Goal: Information Seeking & Learning: Learn about a topic

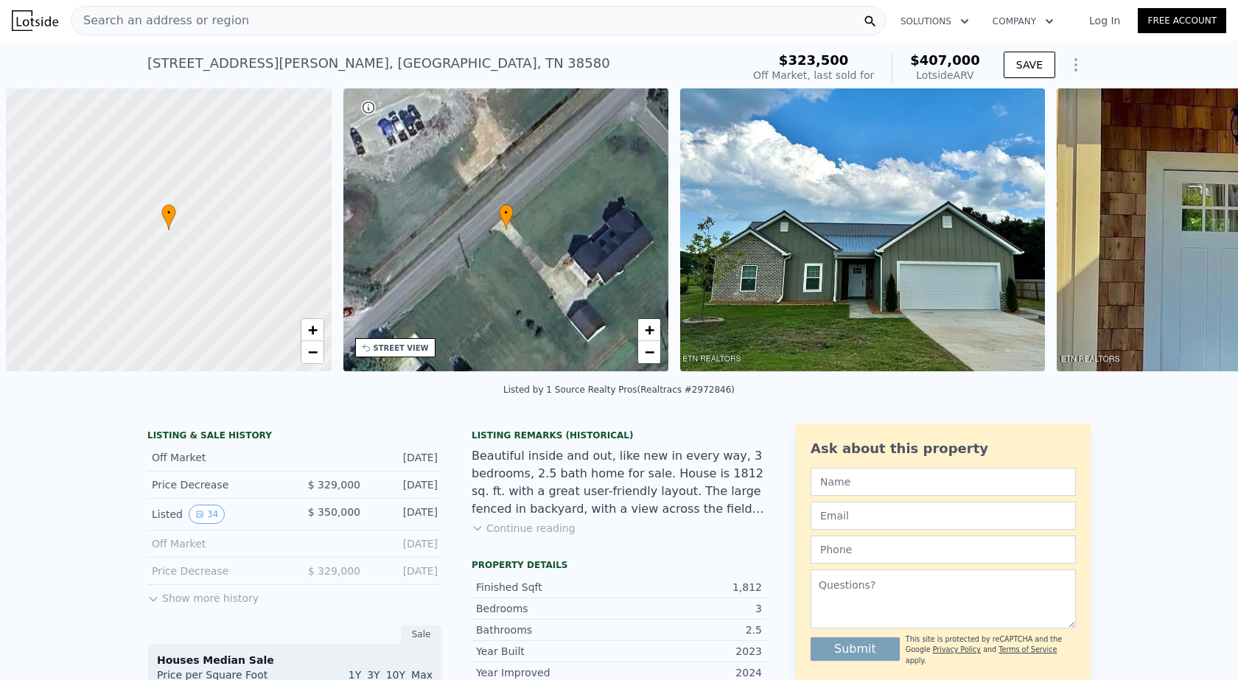
scroll to position [0, 6]
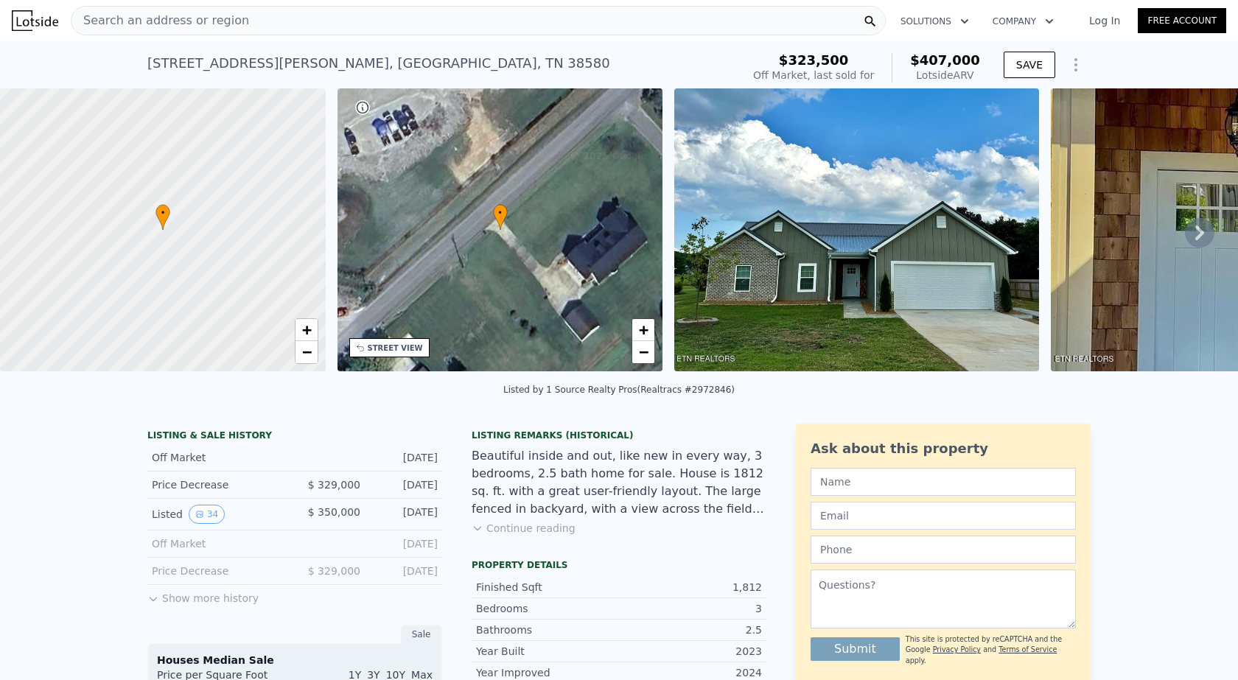
click at [1100, 18] on link "Log In" at bounding box center [1105, 20] width 66 height 15
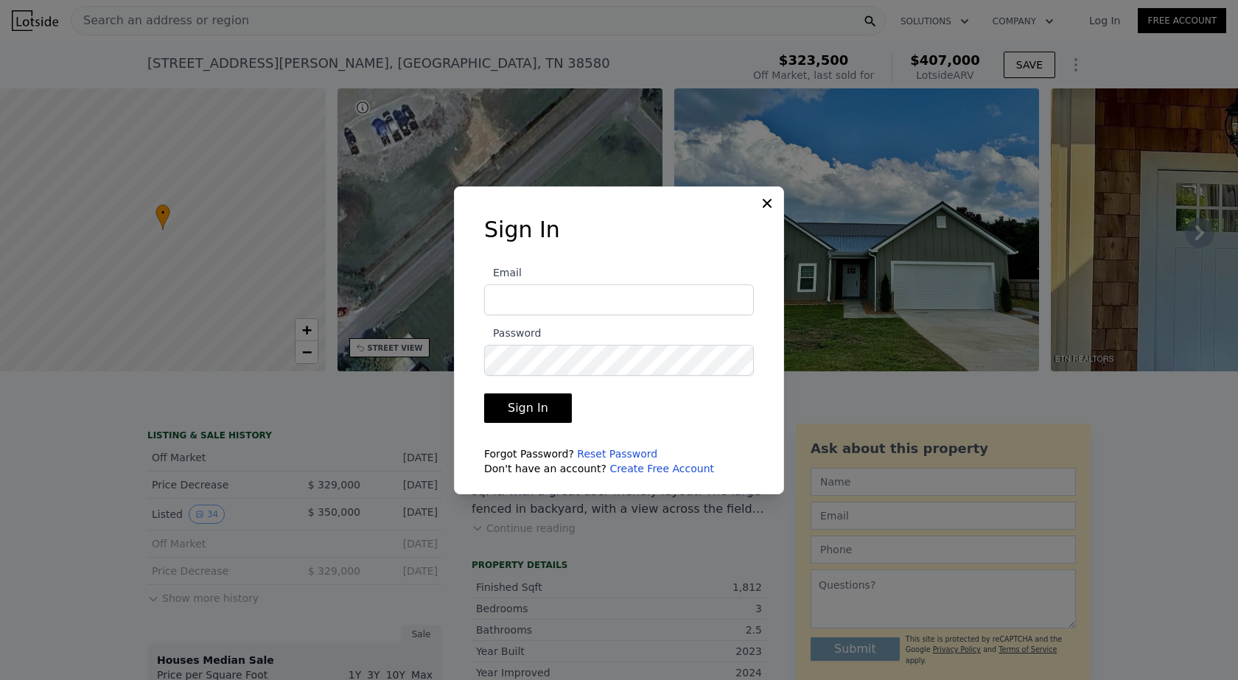
type input "[PERSON_NAME][EMAIL_ADDRESS][DOMAIN_NAME]"
click at [518, 402] on button "Sign In" at bounding box center [528, 408] width 88 height 29
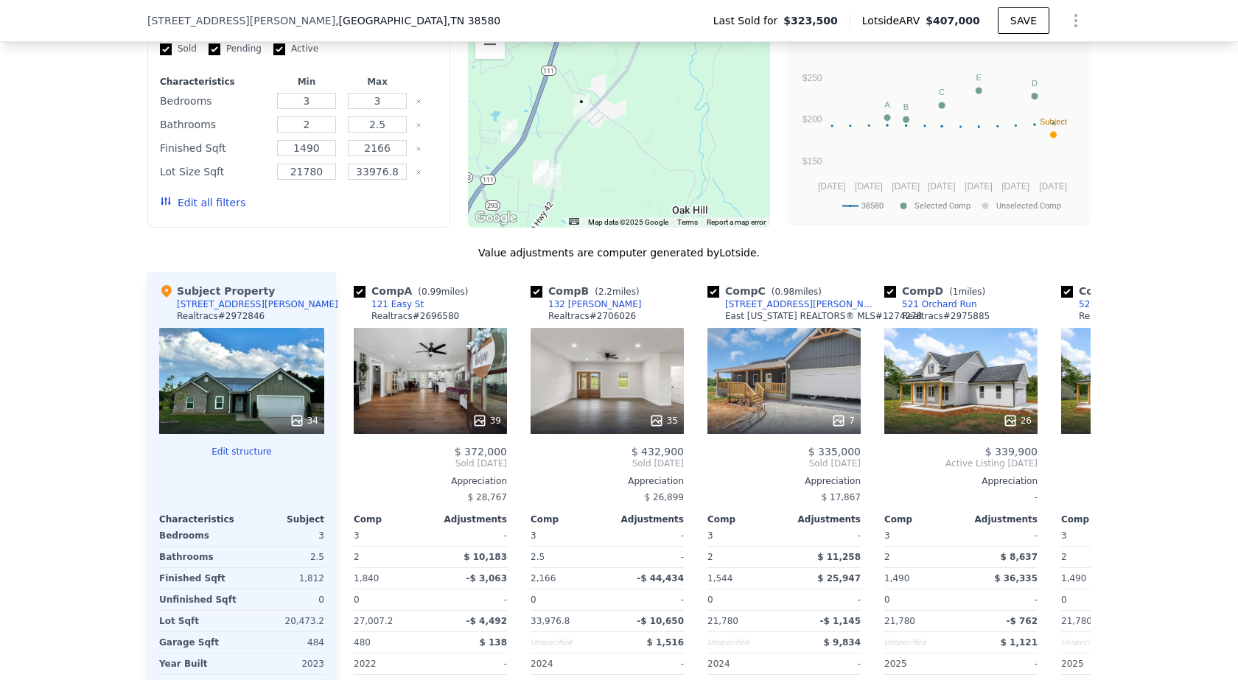
scroll to position [1174, 0]
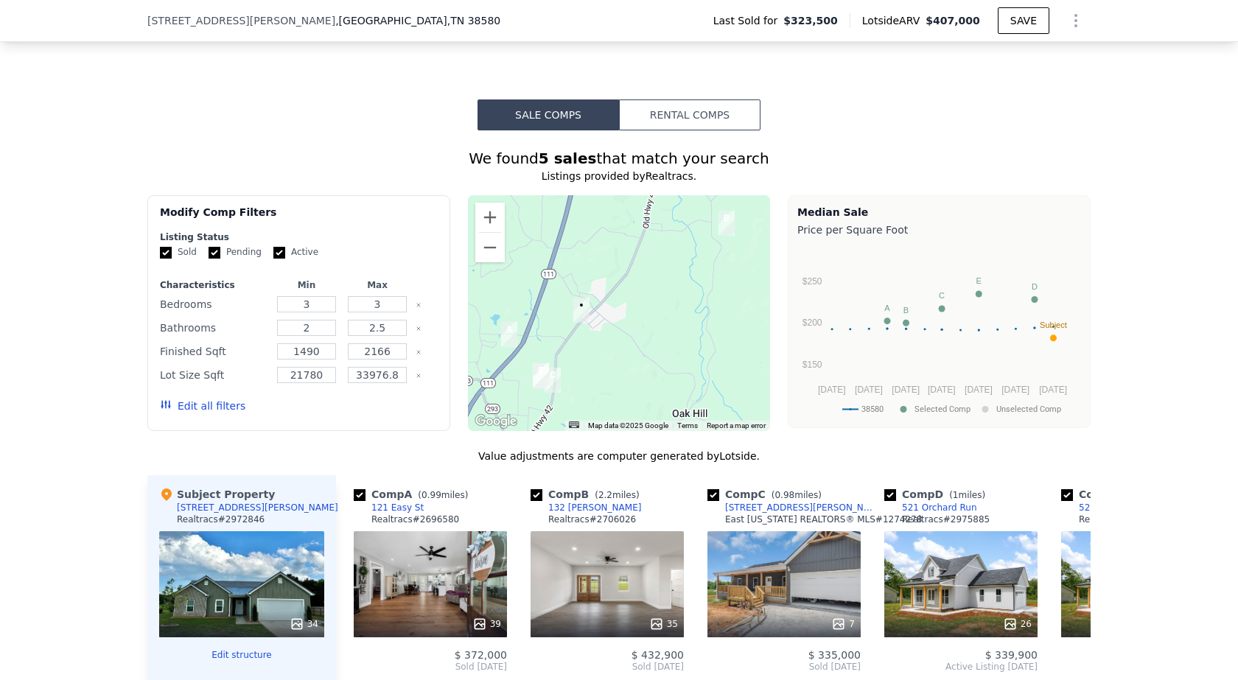
click at [273, 259] on input "Active" at bounding box center [279, 253] width 12 height 12
checkbox input "false"
click at [209, 259] on input "Pending" at bounding box center [215, 253] width 12 height 12
checkbox input "false"
click at [352, 416] on button "Update Search" at bounding box center [381, 406] width 111 height 21
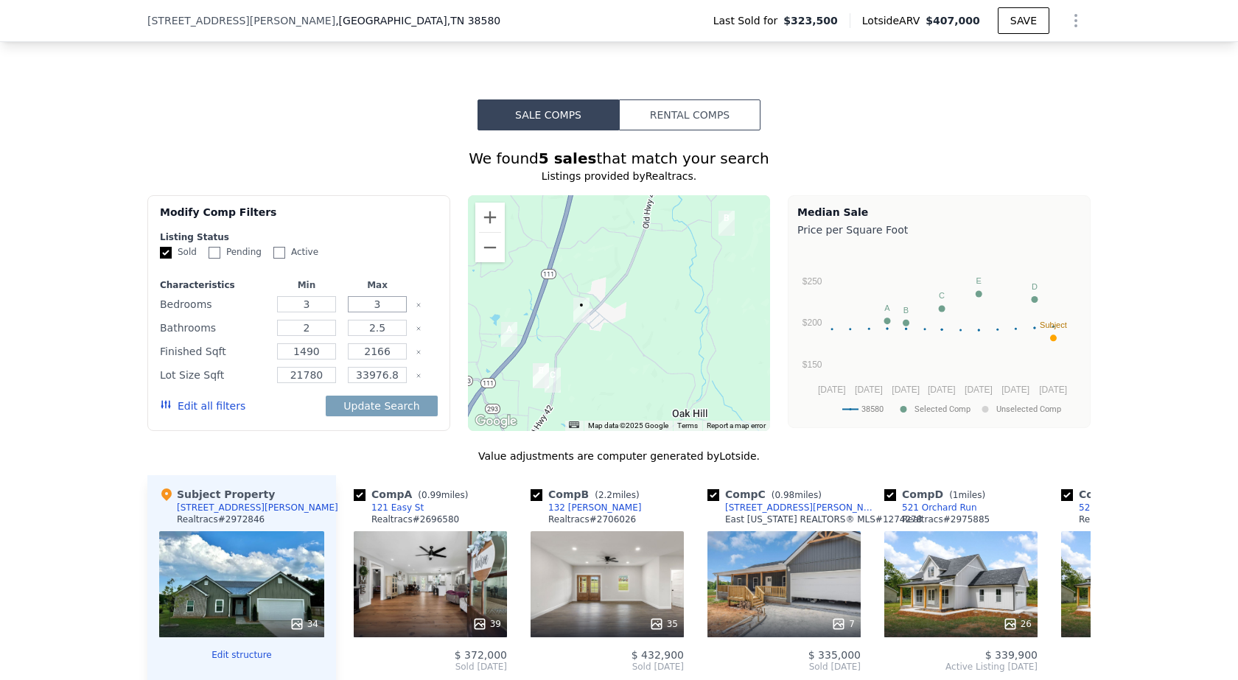
drag, startPoint x: 380, startPoint y: 314, endPoint x: 355, endPoint y: 314, distance: 24.3
click at [355, 313] on input "3" at bounding box center [377, 304] width 58 height 16
type input "4"
drag, startPoint x: 380, startPoint y: 340, endPoint x: 345, endPoint y: 341, distance: 35.4
click at [348, 336] on input "2.5" at bounding box center [377, 328] width 58 height 16
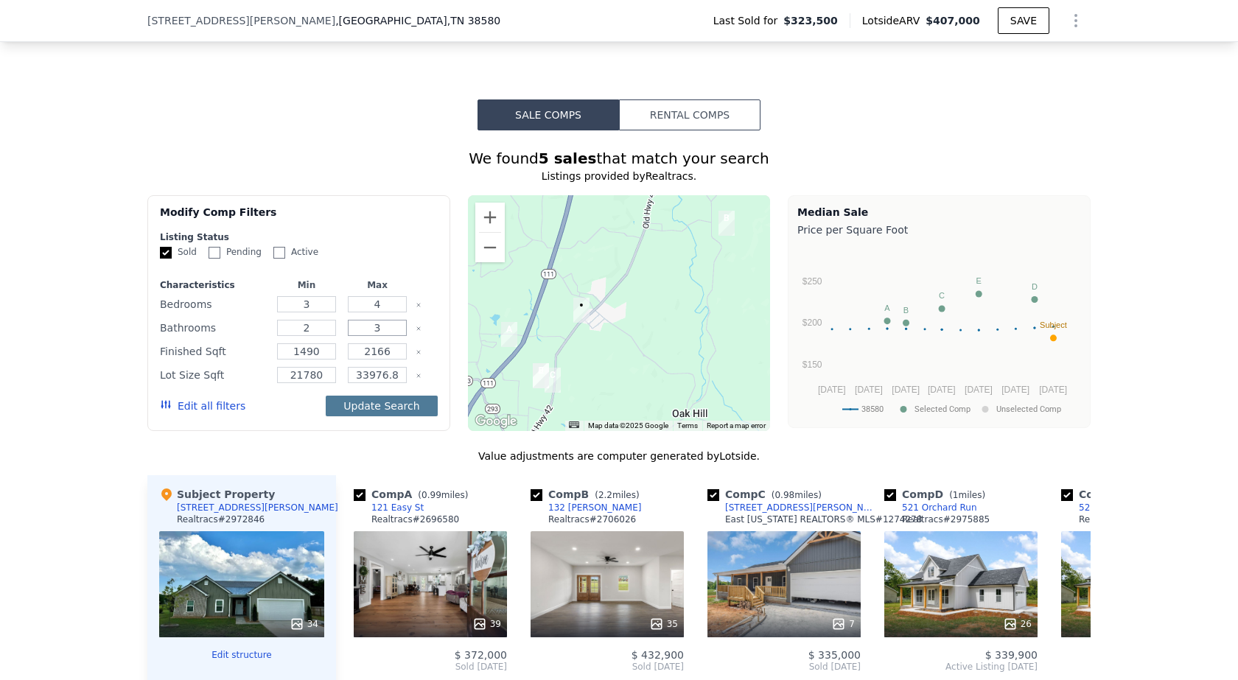
type input "3"
click at [380, 416] on button "Update Search" at bounding box center [381, 406] width 111 height 21
type input "33976"
click at [379, 415] on button "Update Search" at bounding box center [381, 406] width 111 height 21
checkbox input "false"
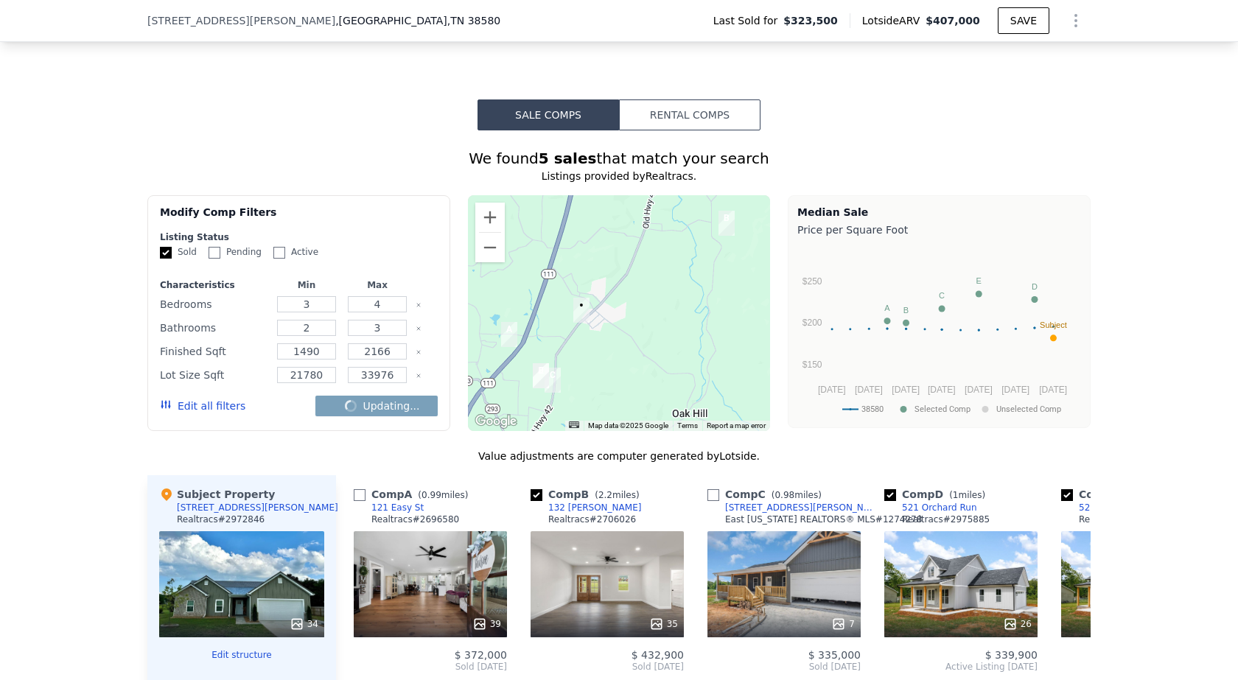
checkbox input "false"
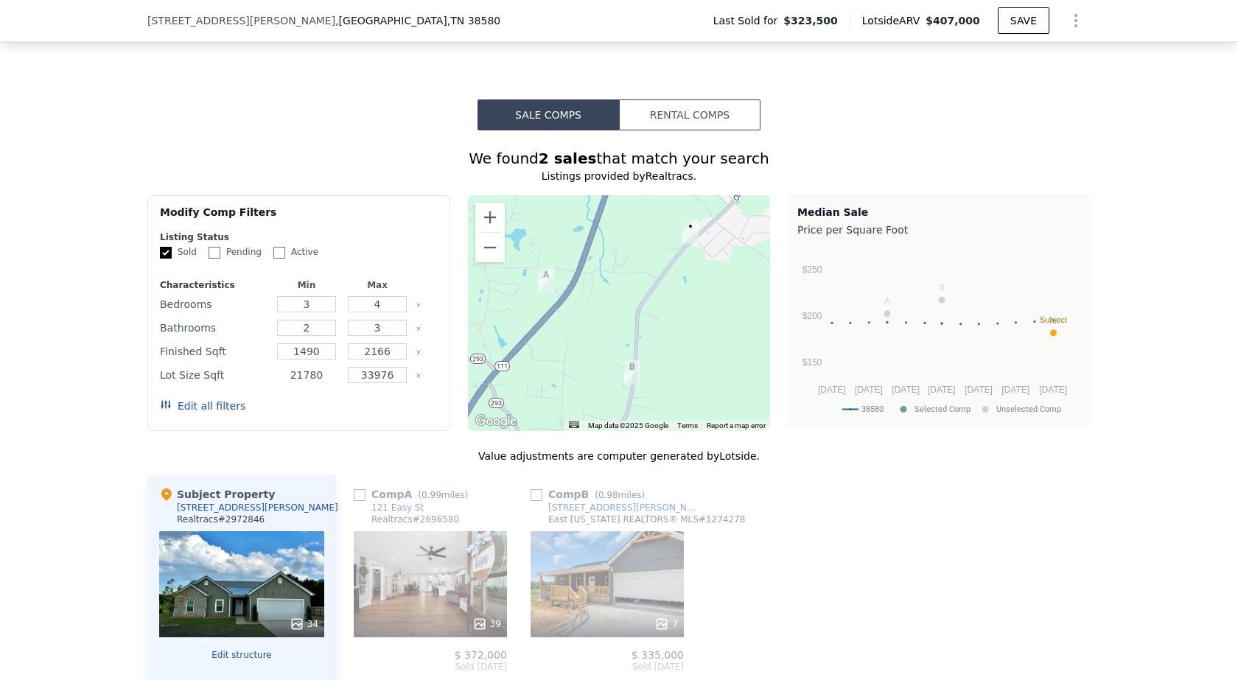
drag, startPoint x: 323, startPoint y: 383, endPoint x: 265, endPoint y: 383, distance: 57.5
click at [265, 383] on div "Lot Size Sqft 21780 33976" at bounding box center [299, 375] width 278 height 21
type input "10000"
drag, startPoint x: 395, startPoint y: 386, endPoint x: 335, endPoint y: 383, distance: 60.5
click at [335, 383] on div "Lot Size Sqft 10000 33976" at bounding box center [299, 375] width 278 height 21
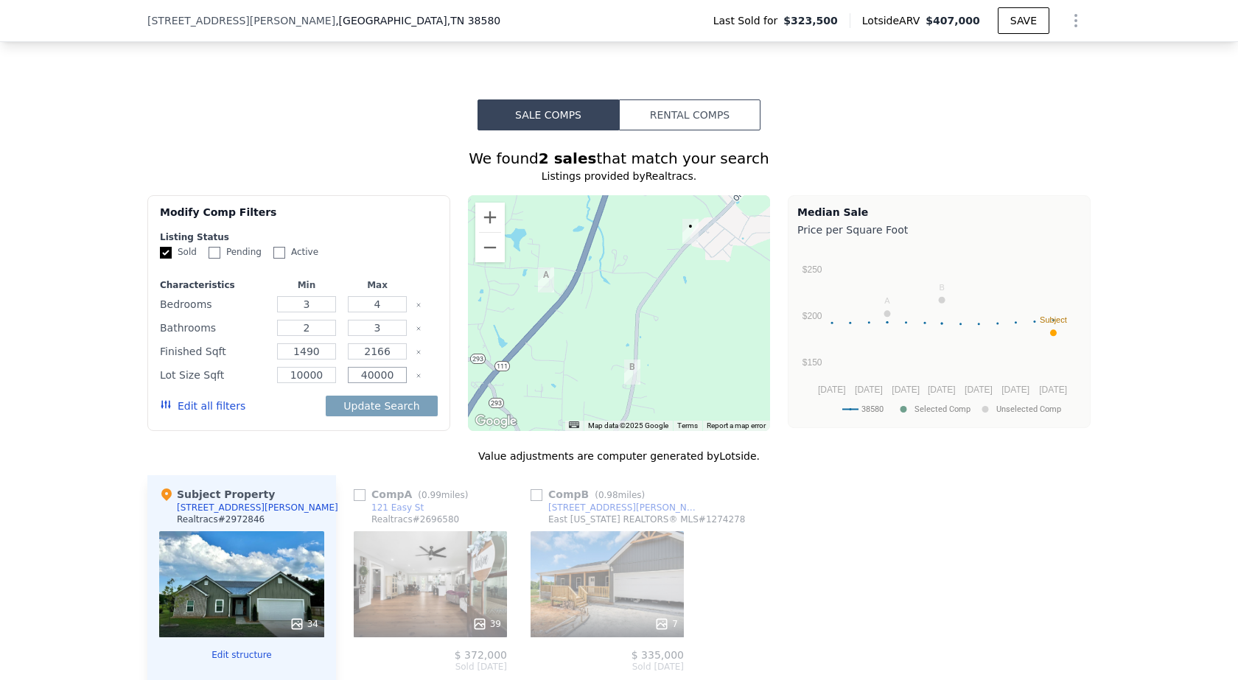
type input "40000"
click at [339, 427] on div "Update Search" at bounding box center [381, 405] width 111 height 41
click at [353, 416] on button "Update Search" at bounding box center [381, 406] width 111 height 21
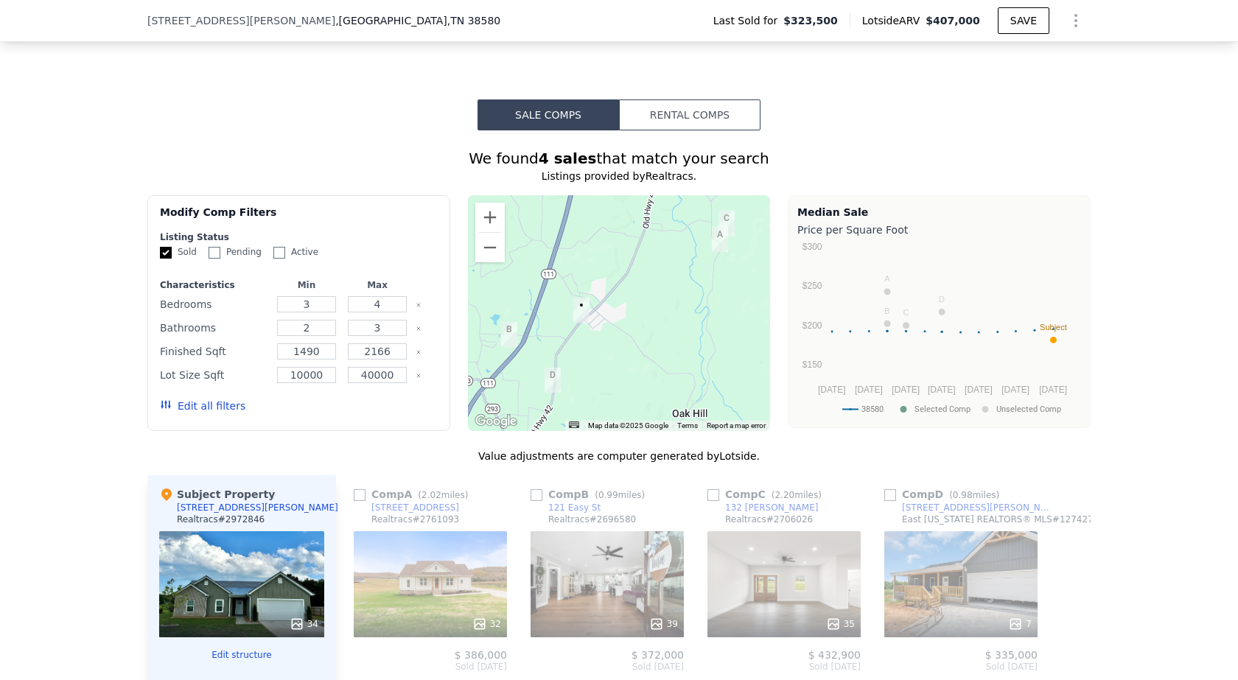
click at [220, 413] on button "Edit all filters" at bounding box center [202, 406] width 85 height 15
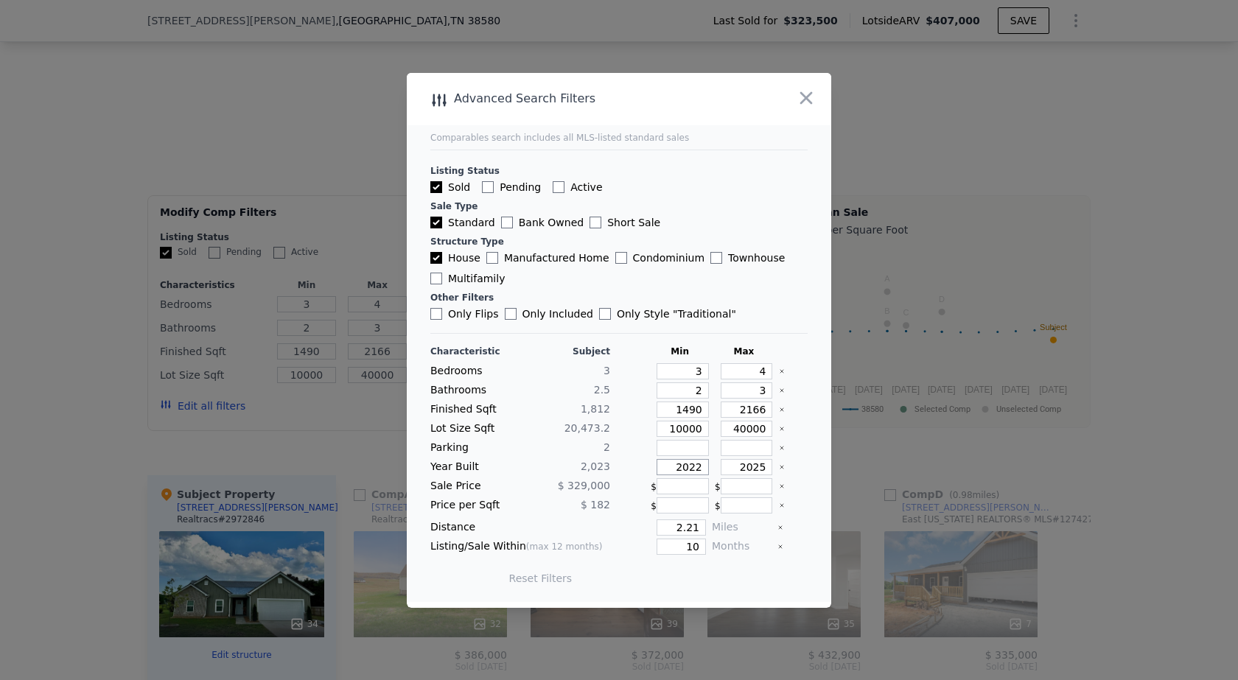
drag, startPoint x: 668, startPoint y: 467, endPoint x: 713, endPoint y: 461, distance: 45.3
click at [713, 461] on div "Year Built 2,023 2022 2025" at bounding box center [618, 467] width 377 height 16
type input "1985"
click at [677, 573] on button "Update Search" at bounding box center [701, 578] width 111 height 21
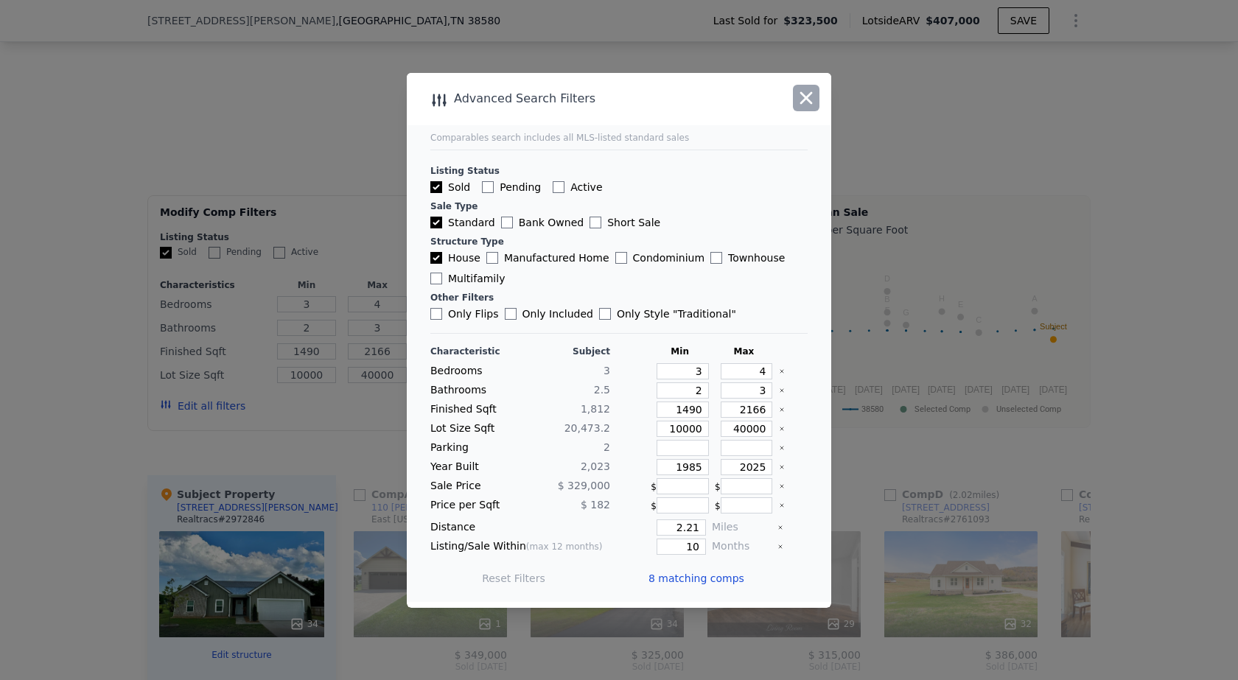
click at [801, 97] on icon "button" at bounding box center [806, 98] width 21 height 21
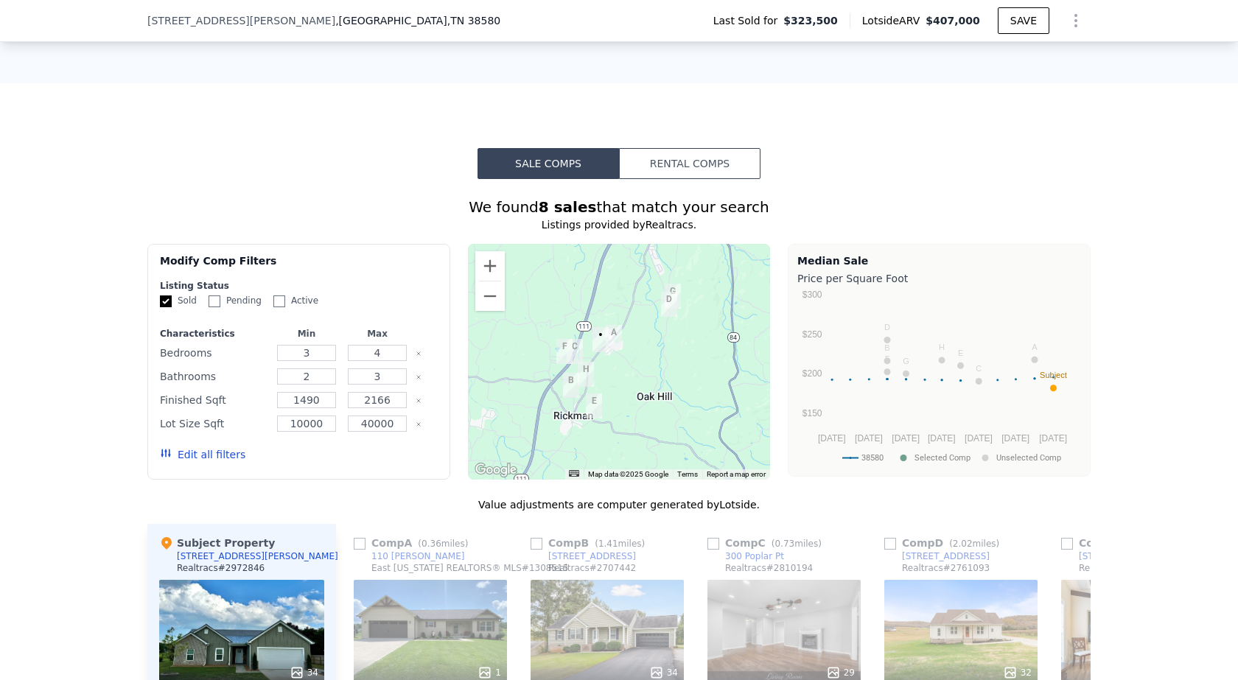
scroll to position [1100, 0]
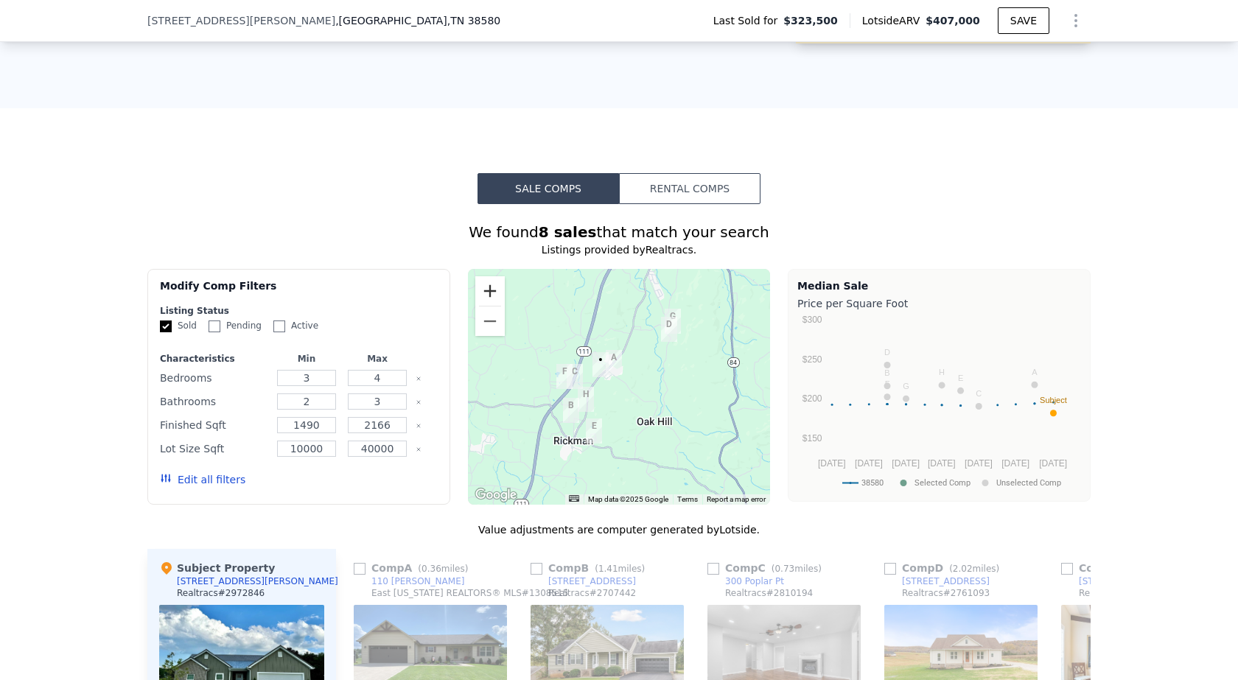
click at [486, 296] on button "Zoom in" at bounding box center [489, 290] width 29 height 29
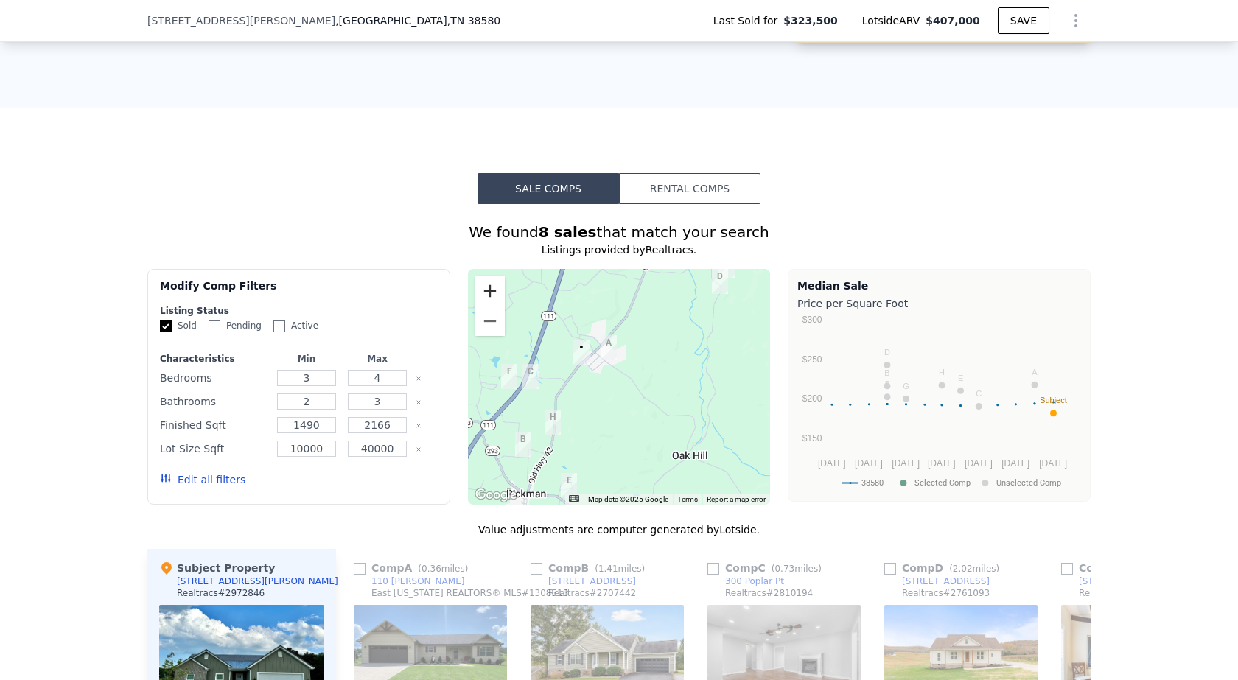
click at [486, 296] on button "Zoom in" at bounding box center [489, 290] width 29 height 29
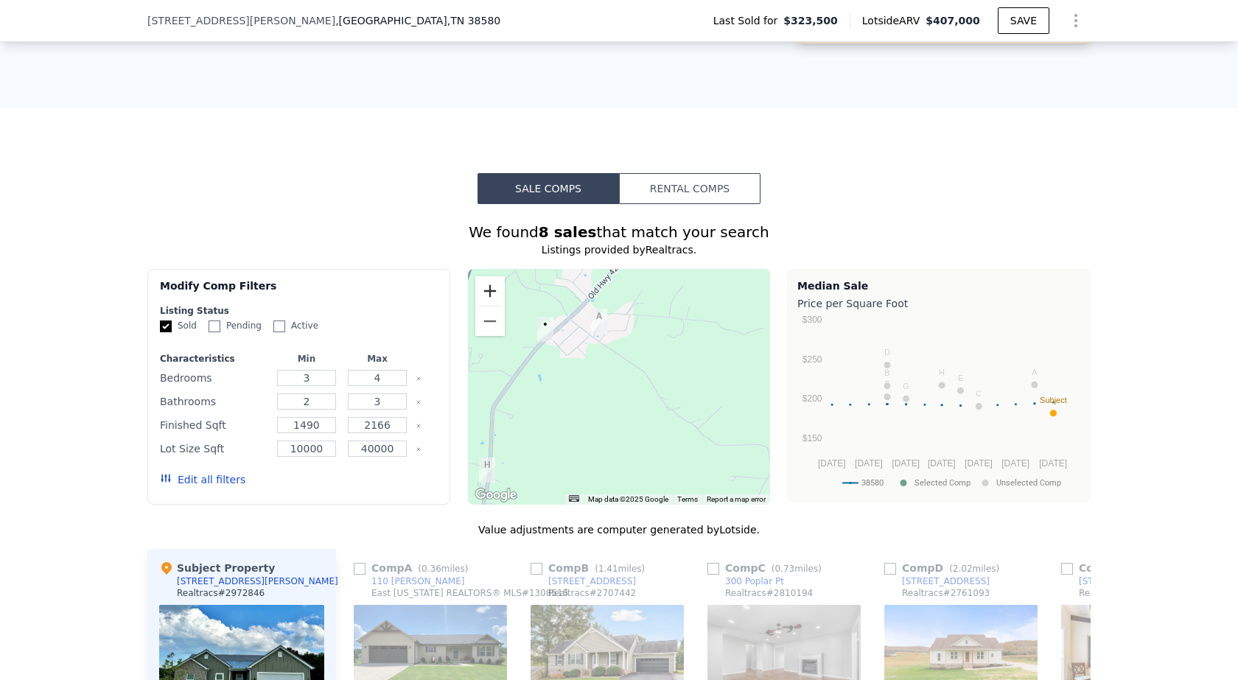
click at [486, 296] on button "Zoom in" at bounding box center [489, 290] width 29 height 29
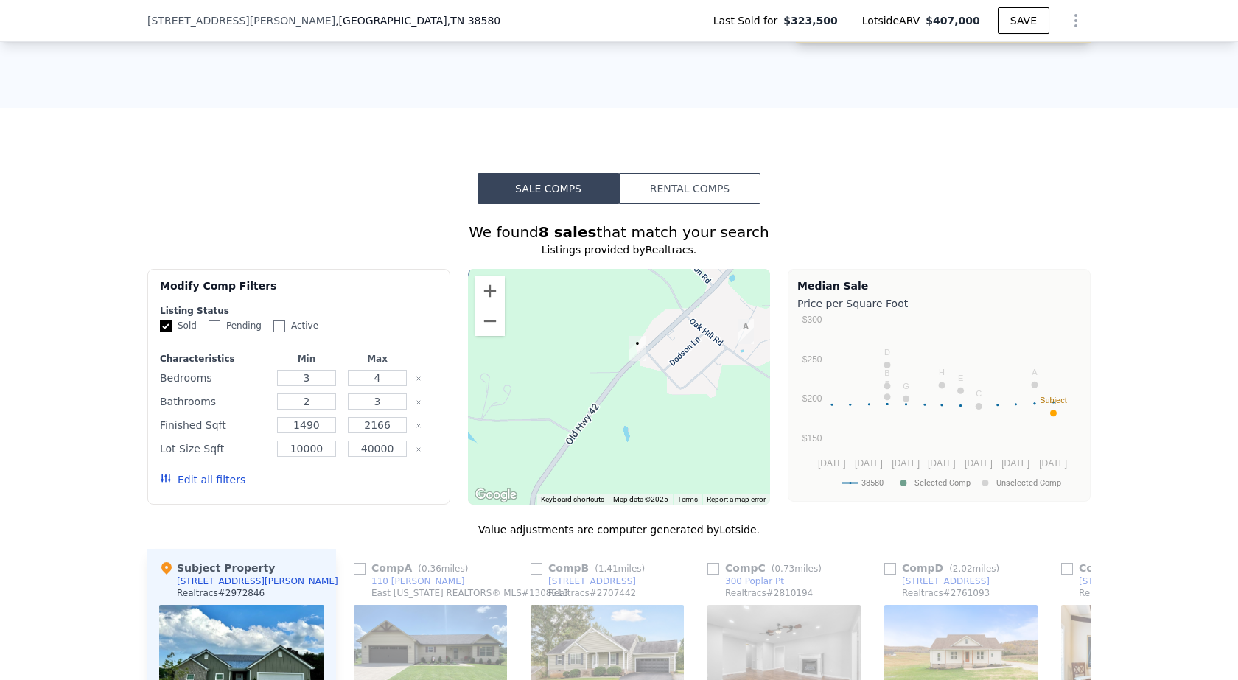
drag, startPoint x: 570, startPoint y: 369, endPoint x: 743, endPoint y: 436, distance: 185.7
click at [739, 436] on div at bounding box center [619, 387] width 303 height 236
click at [487, 330] on button "Zoom out" at bounding box center [489, 321] width 29 height 29
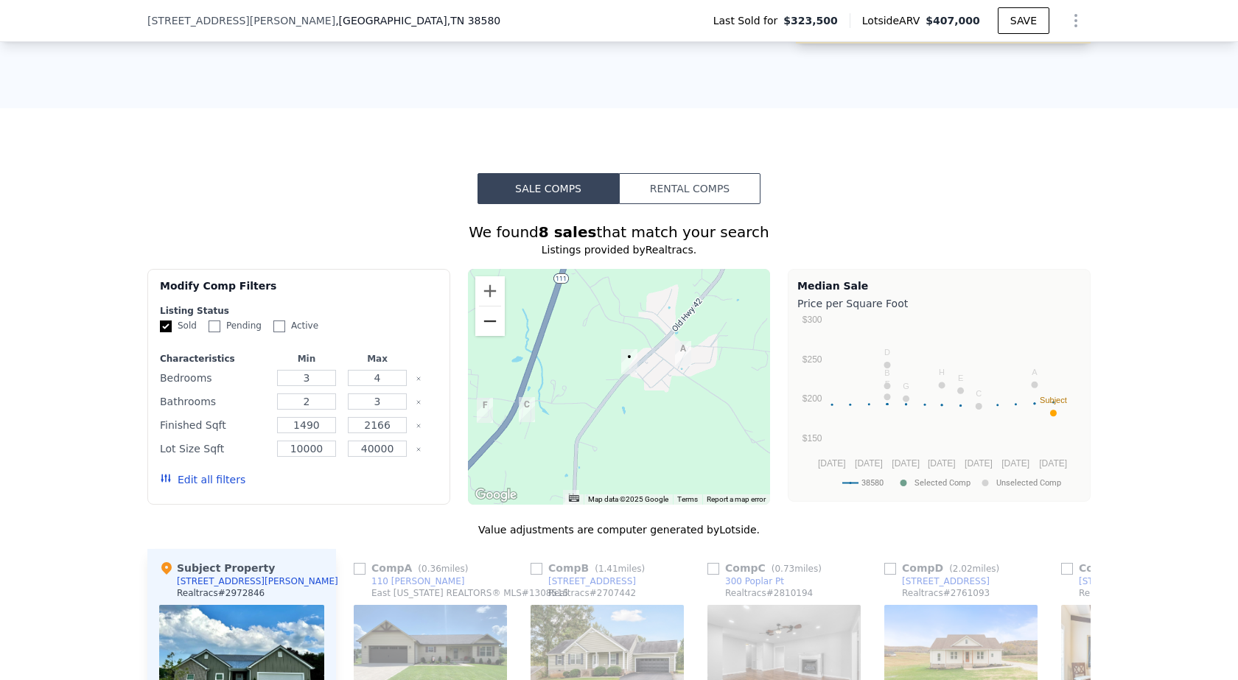
click at [487, 330] on button "Zoom out" at bounding box center [489, 321] width 29 height 29
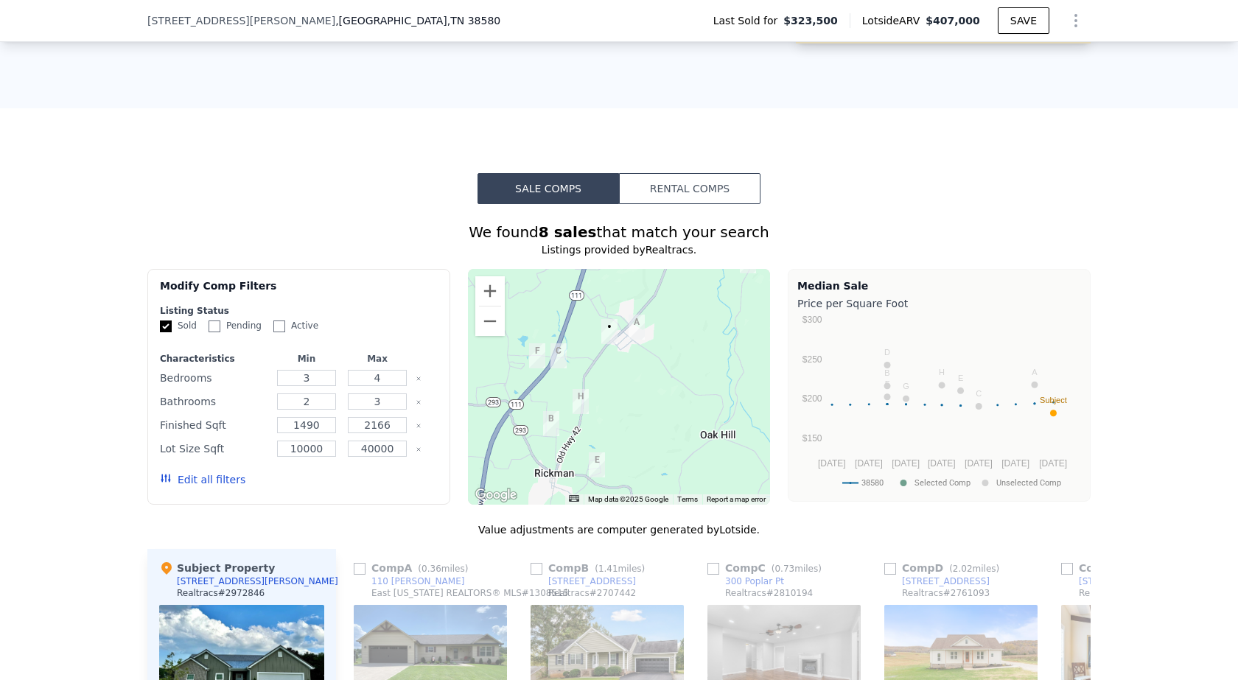
drag, startPoint x: 674, startPoint y: 411, endPoint x: 660, endPoint y: 371, distance: 42.2
click at [660, 371] on div at bounding box center [619, 387] width 303 height 236
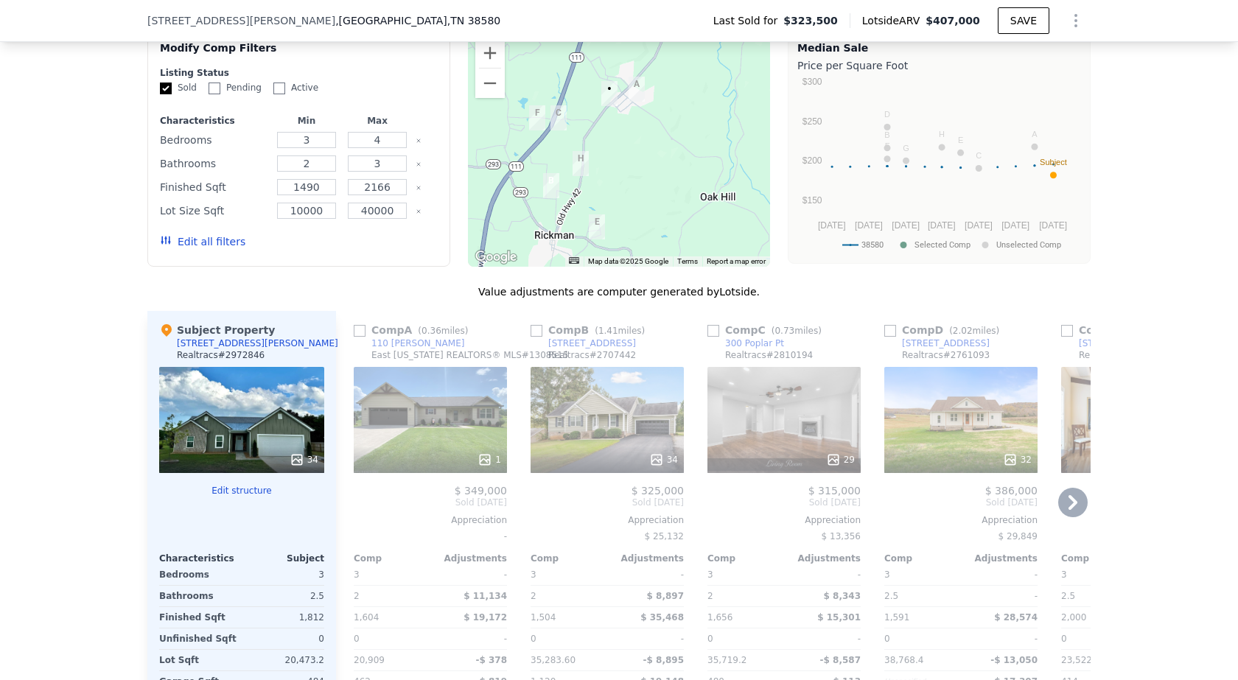
scroll to position [1321, 0]
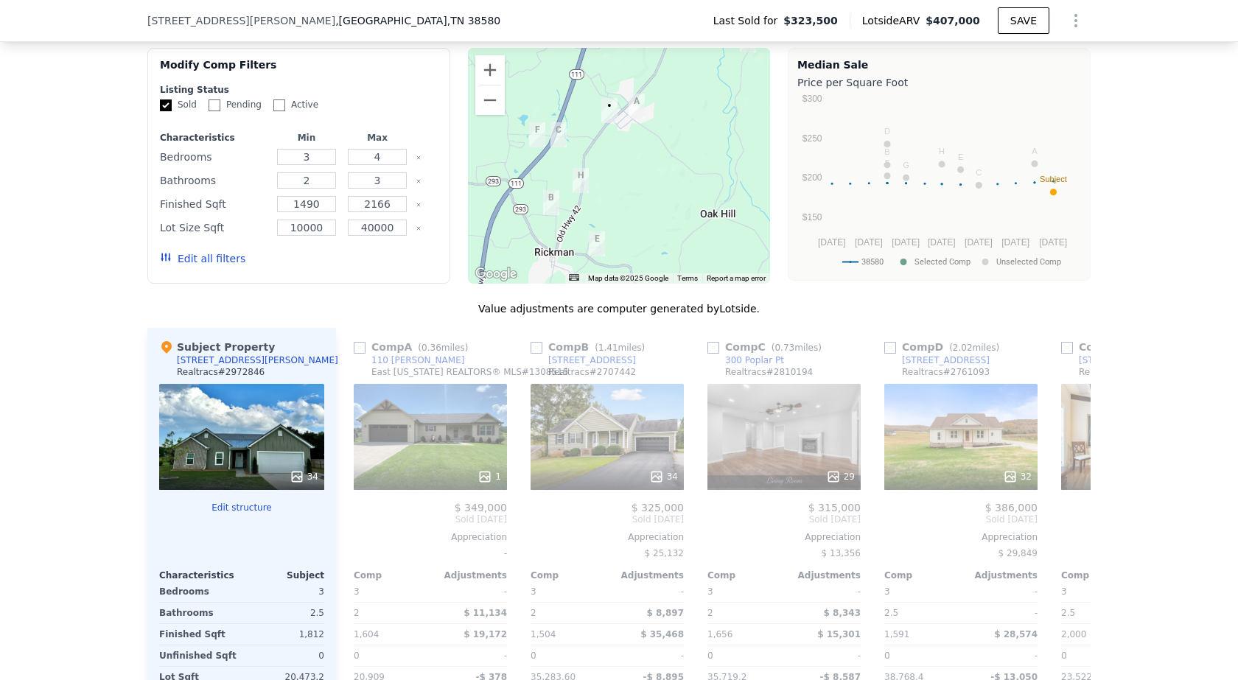
click at [629, 112] on img "110 Bruce Ln" at bounding box center [637, 106] width 16 height 25
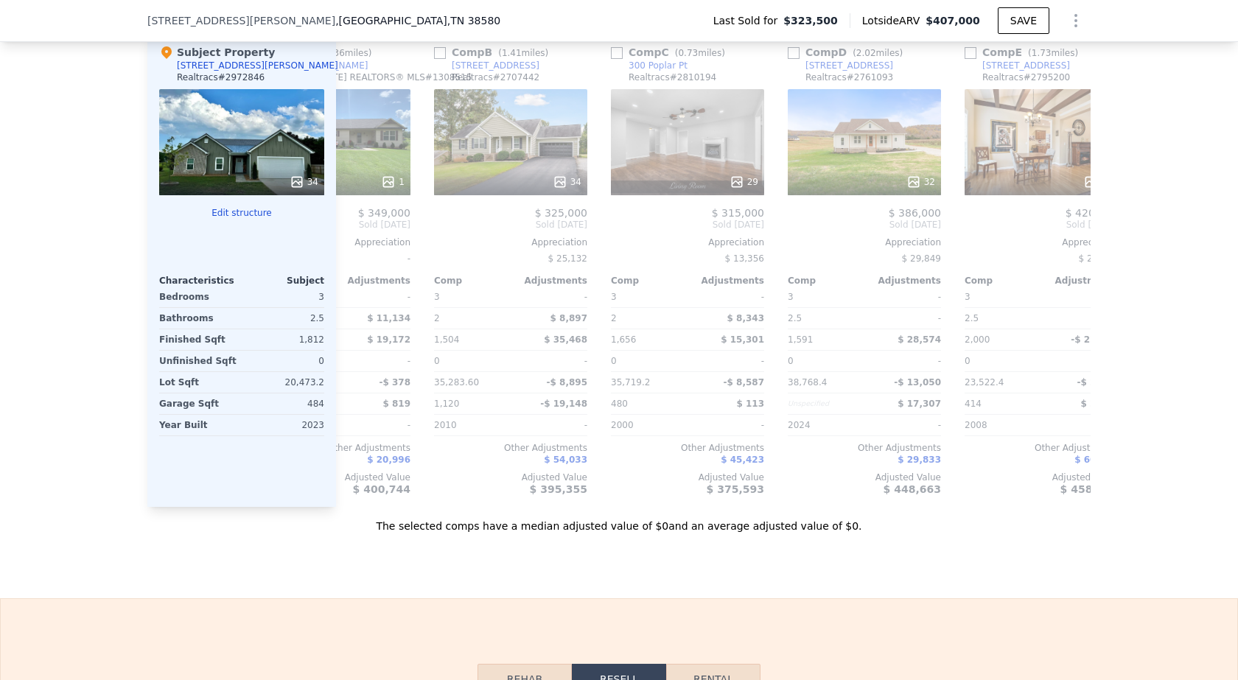
scroll to position [0, 0]
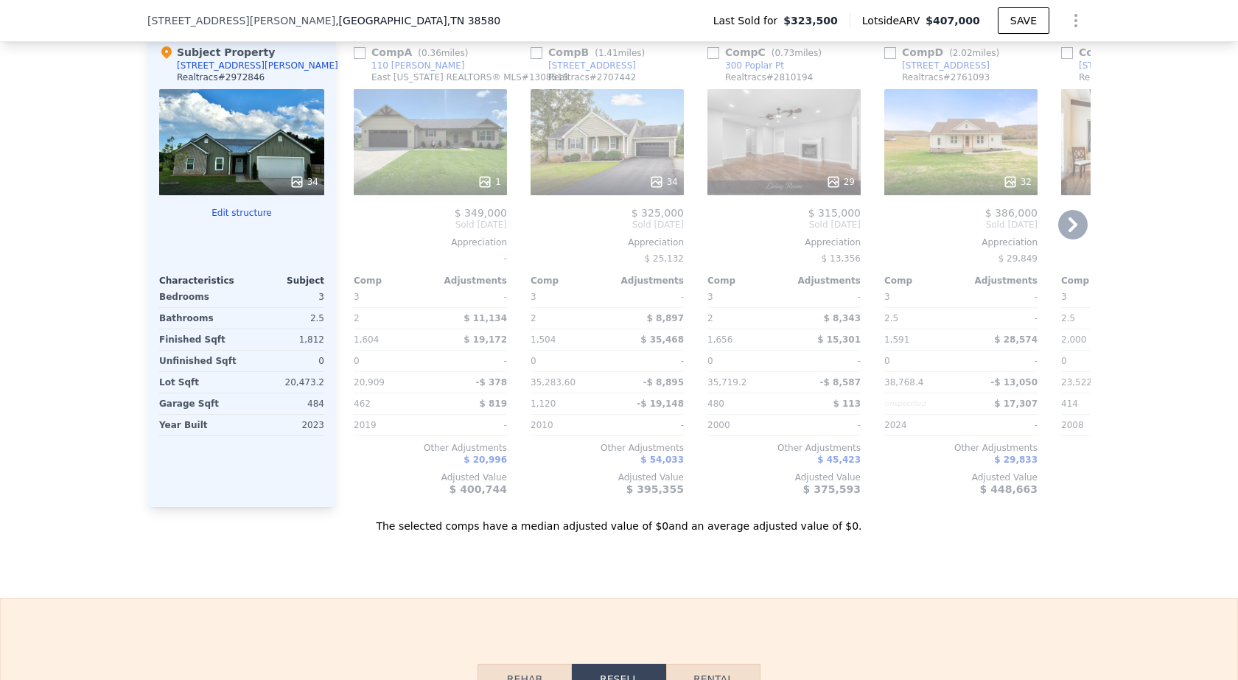
click at [354, 59] on input "checkbox" at bounding box center [360, 53] width 12 height 12
checkbox input "true"
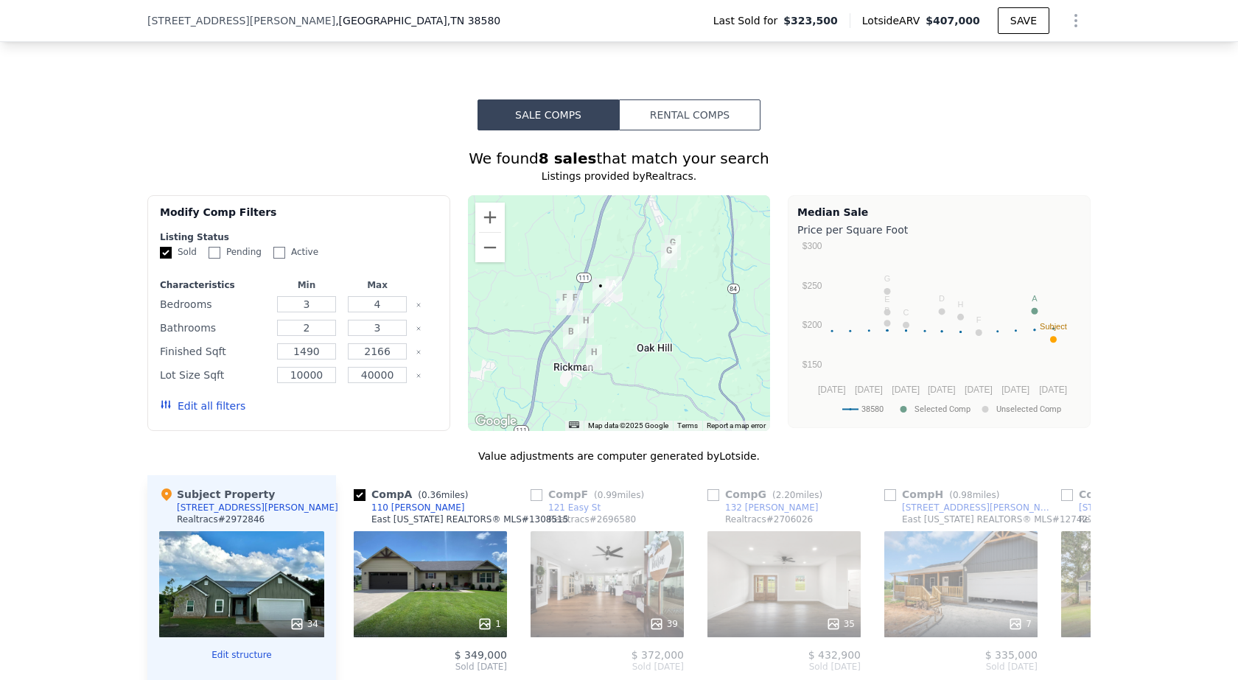
scroll to position [1321, 0]
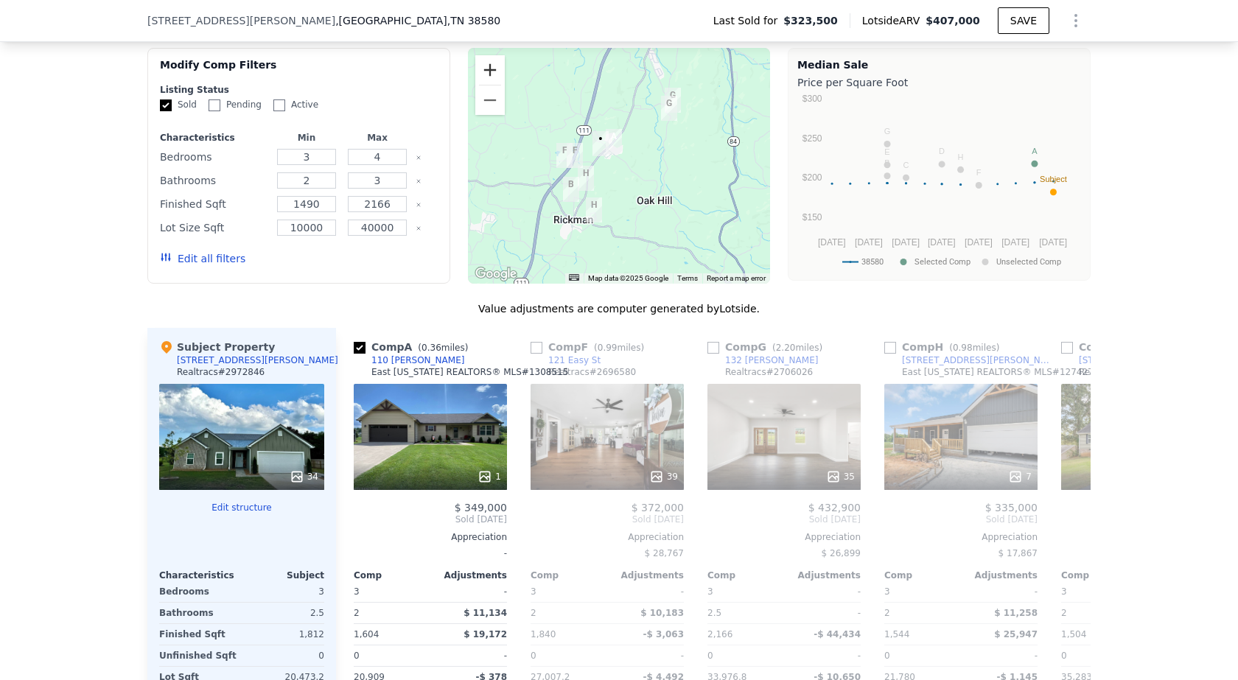
click at [485, 85] on button "Zoom in" at bounding box center [489, 69] width 29 height 29
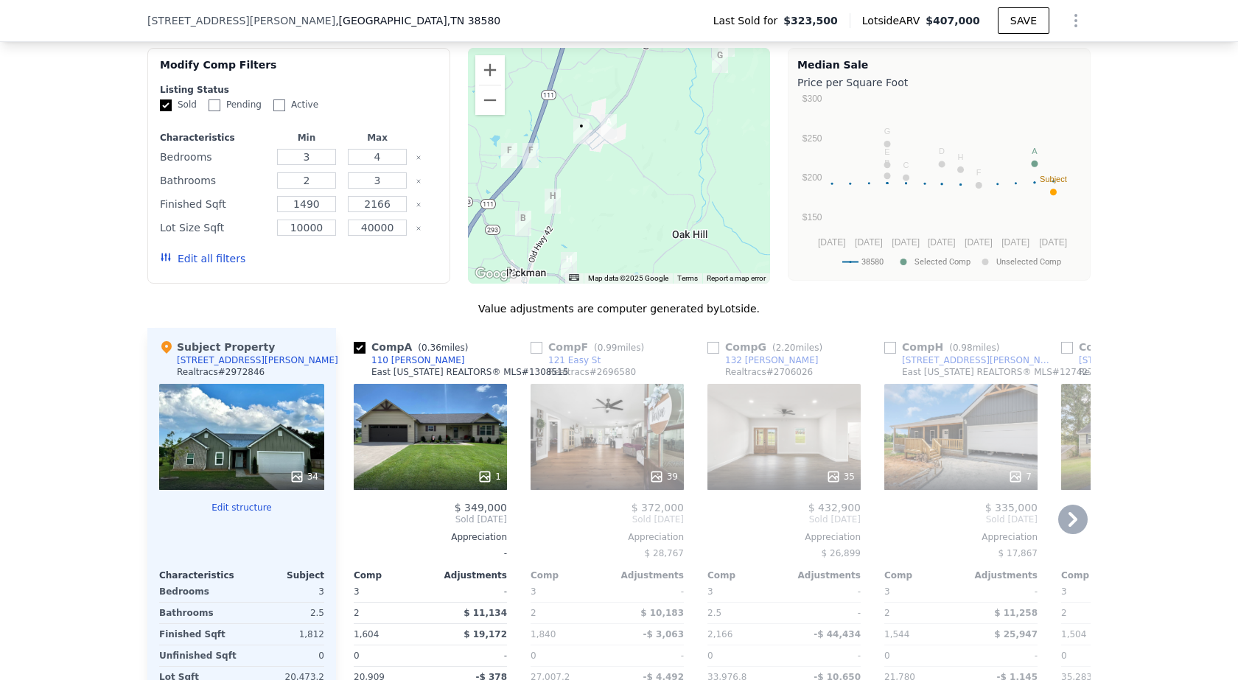
click at [884, 354] on input "checkbox" at bounding box center [890, 348] width 12 height 12
checkbox input "true"
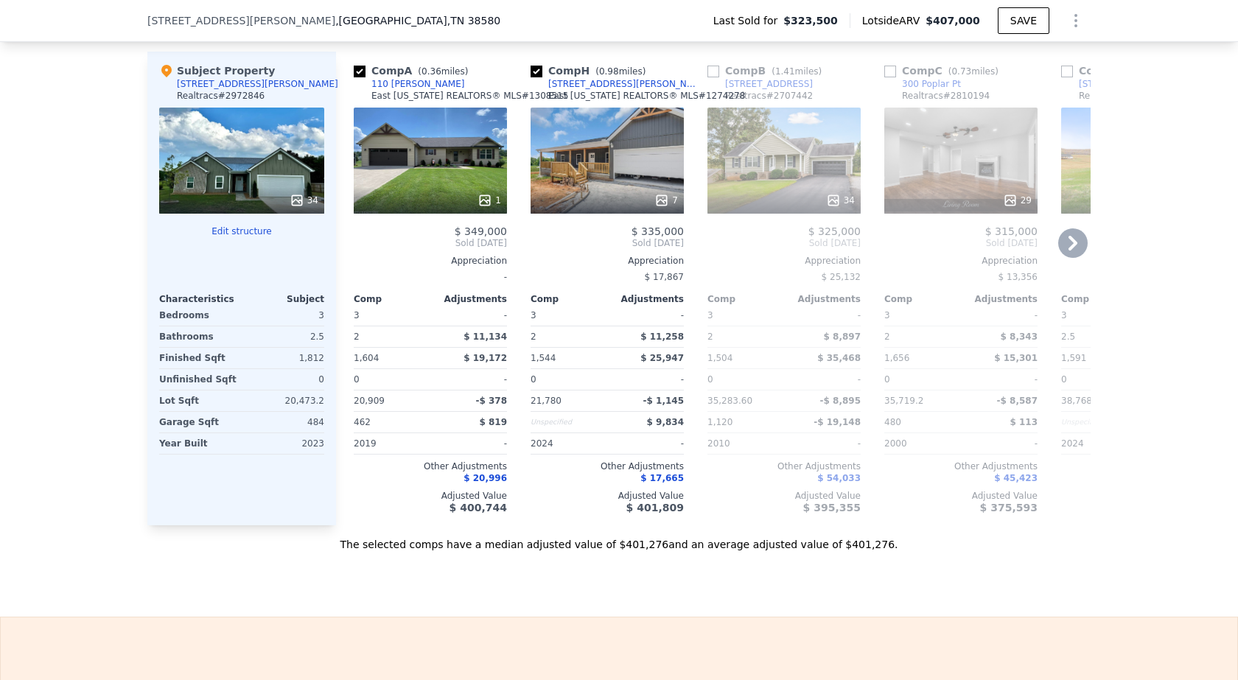
scroll to position [1616, 0]
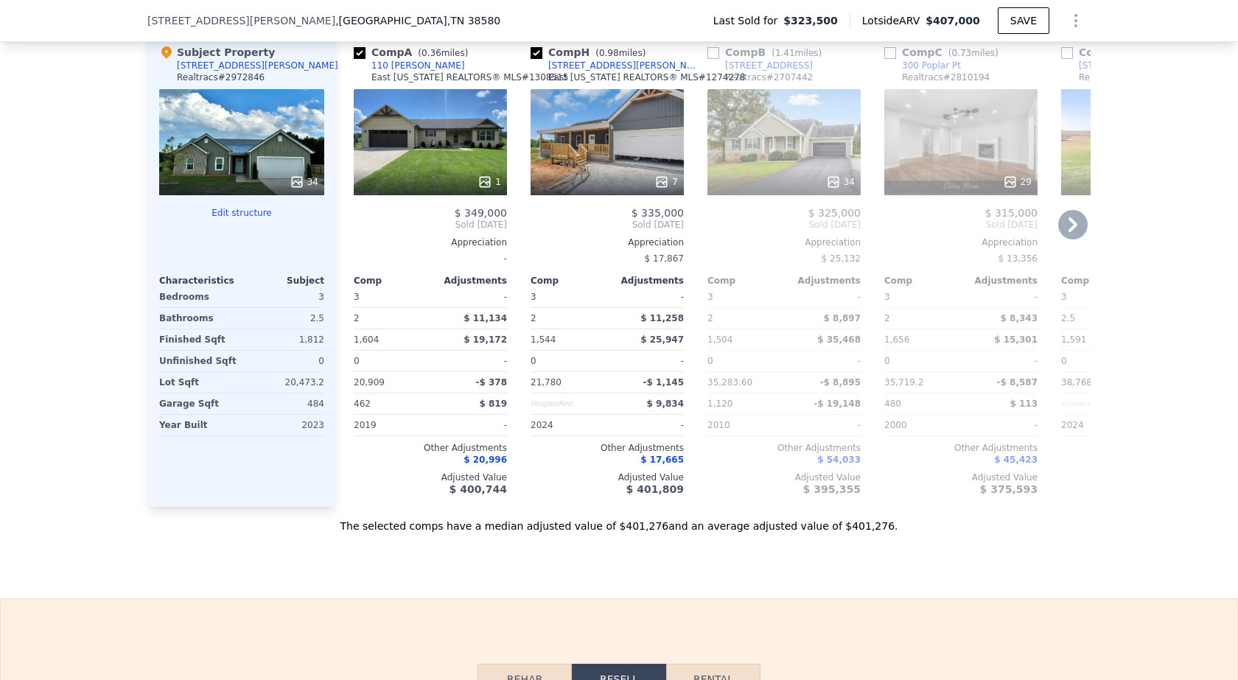
click at [1063, 240] on icon at bounding box center [1072, 224] width 29 height 29
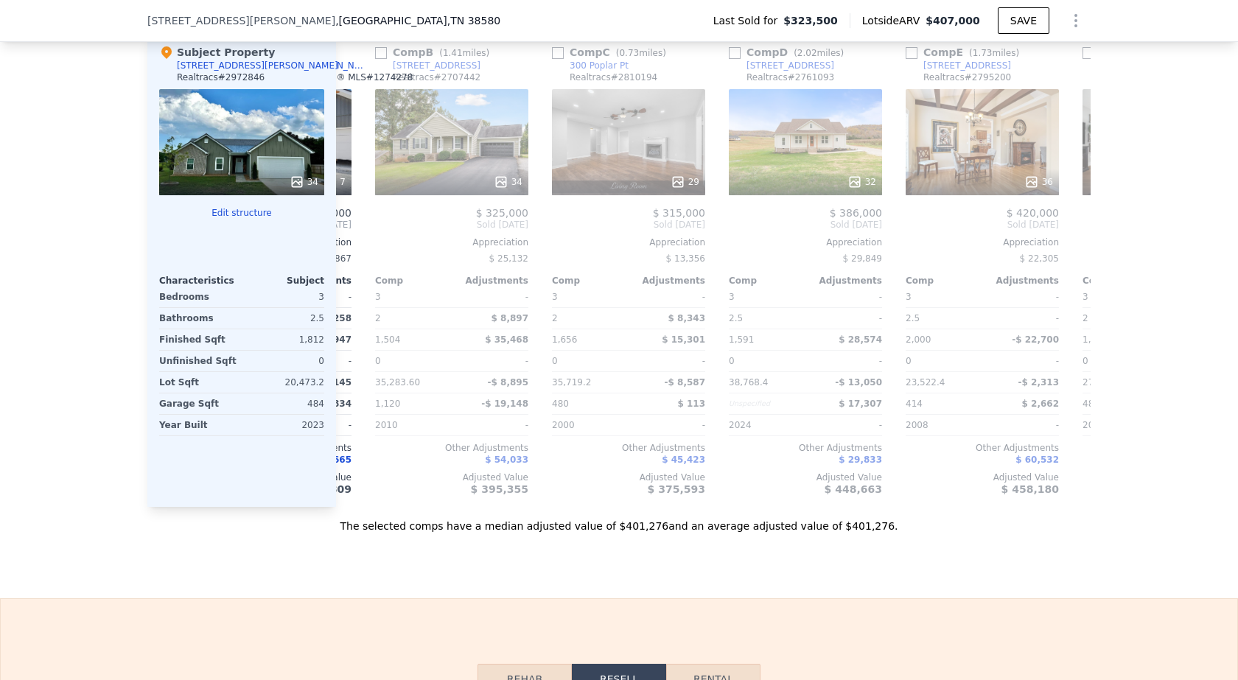
scroll to position [0, 354]
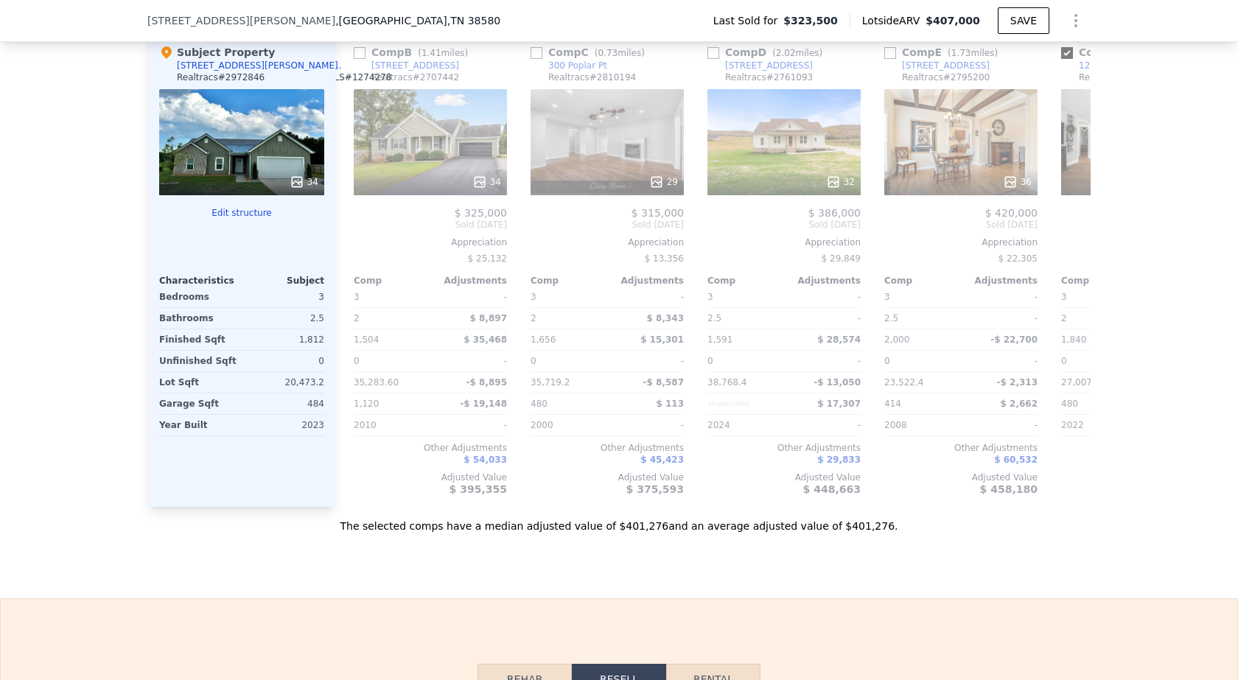
checkbox input "true"
type input "3"
type input "2.5"
type input "21780"
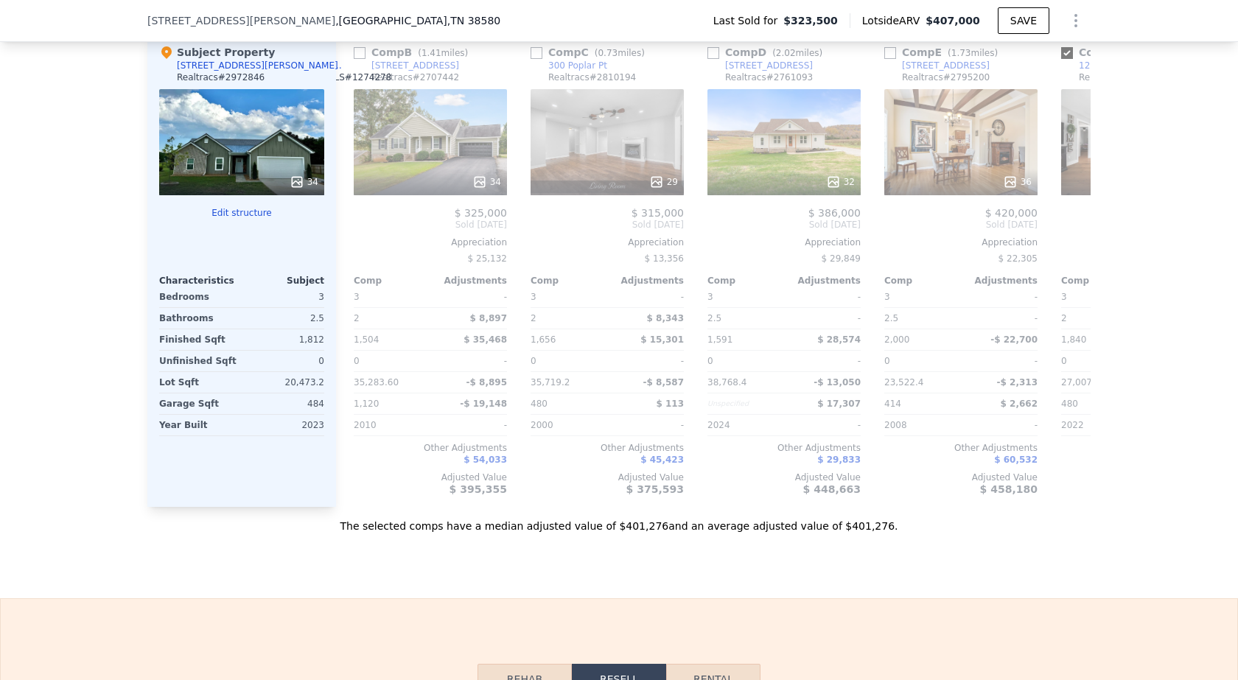
type input "33976.8"
checkbox input "true"
